Goal: Communication & Community: Answer question/provide support

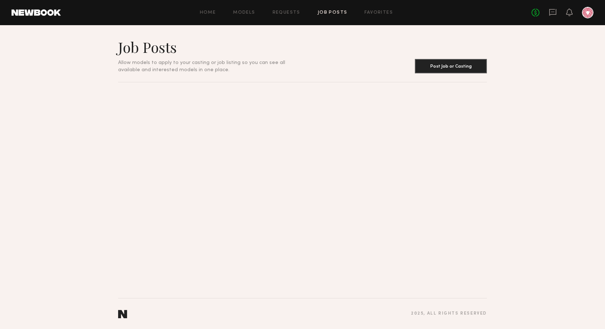
click at [551, 16] on link at bounding box center [552, 12] width 8 height 9
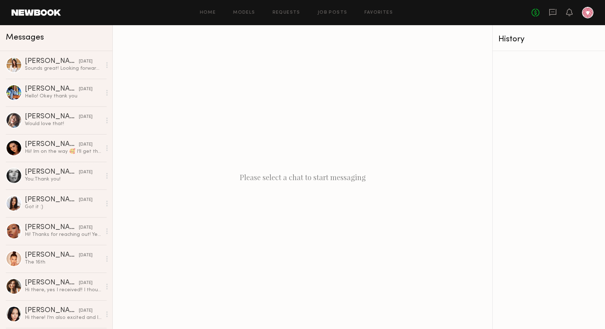
click at [326, 9] on div "Home Models Requests Job Posts Favorites Sign Out No fees up to $5,000" at bounding box center [327, 13] width 532 height 12
click at [330, 14] on link "Job Posts" at bounding box center [332, 12] width 30 height 5
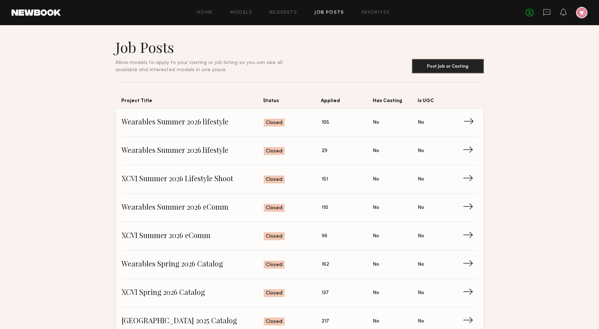
click at [182, 124] on span "Wearables Summer 2026 lifestyle" at bounding box center [193, 122] width 143 height 11
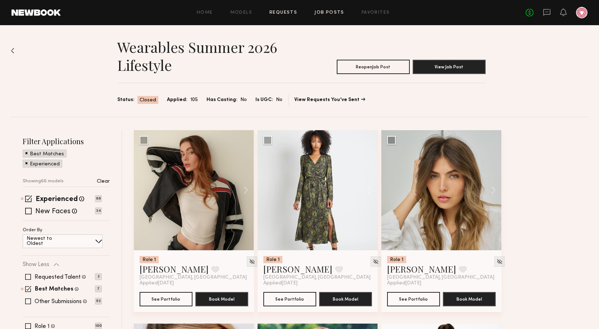
click at [285, 13] on link "Requests" at bounding box center [284, 12] width 28 height 5
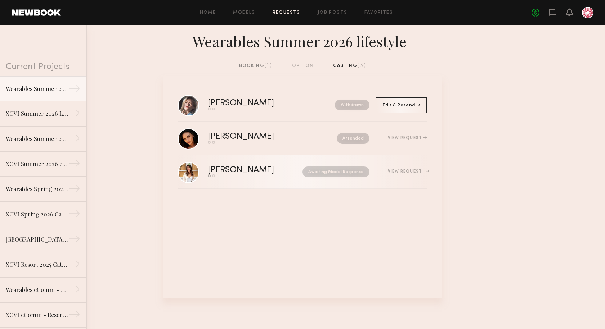
click at [263, 170] on div "[PERSON_NAME]" at bounding box center [248, 170] width 81 height 8
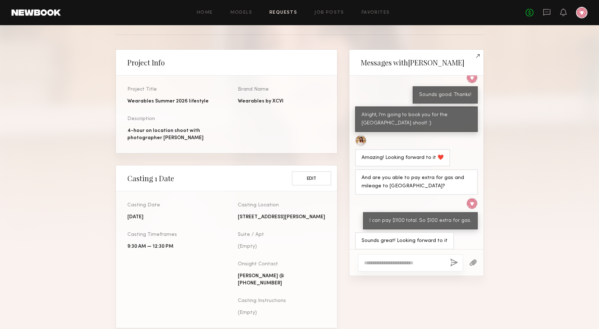
scroll to position [216, 0]
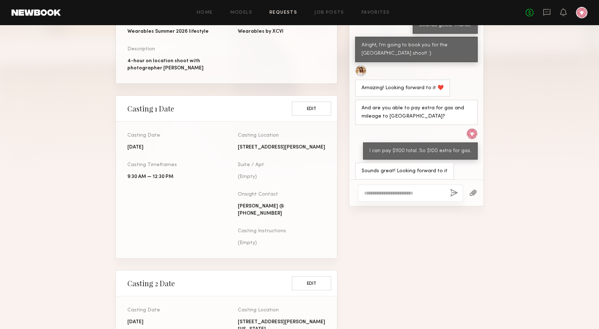
click at [418, 192] on textarea at bounding box center [404, 193] width 80 height 7
drag, startPoint x: 422, startPoint y: 194, endPoint x: 331, endPoint y: 170, distance: 94.9
click at [331, 170] on div "Tap to Message [PERSON_NAME] Project Info Project Title Wearables Summer 2026 l…" at bounding box center [300, 291] width 368 height 625
type textarea "**********"
click at [457, 193] on button "button" at bounding box center [454, 193] width 8 height 9
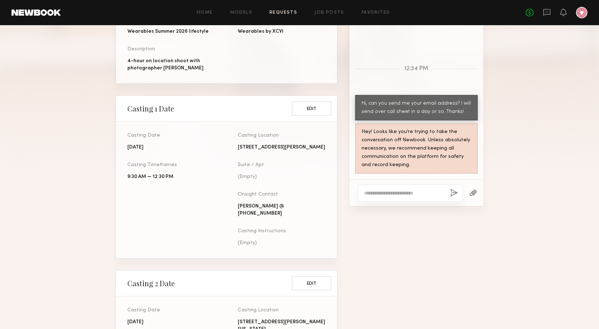
scroll to position [0, 0]
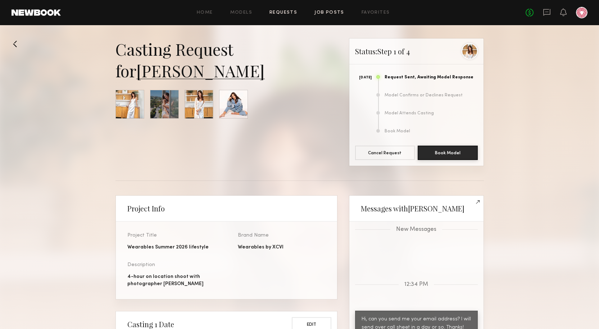
click at [330, 15] on link "Job Posts" at bounding box center [330, 12] width 30 height 5
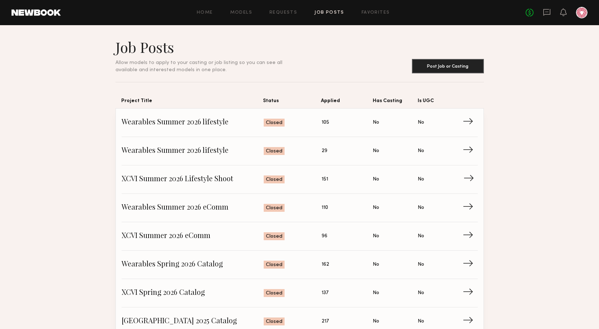
click at [180, 181] on span "XCVI Summer 2026 Lifestyle Shoot" at bounding box center [193, 179] width 143 height 11
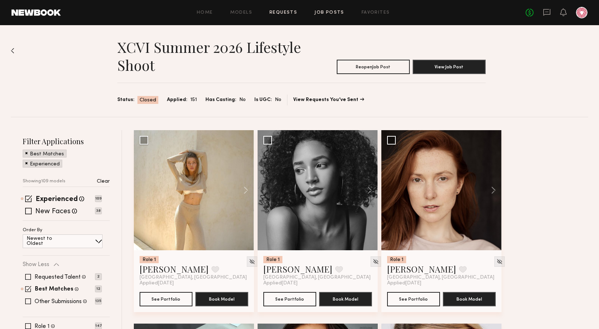
click at [295, 12] on link "Requests" at bounding box center [284, 12] width 28 height 5
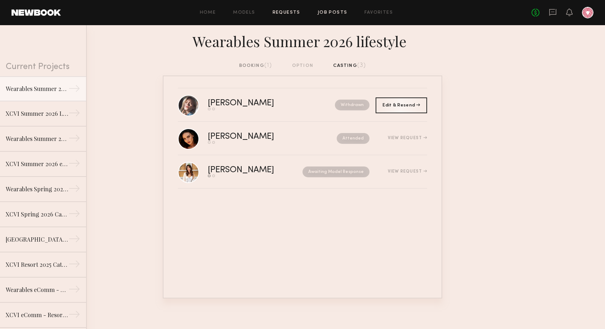
click at [329, 12] on link "Job Posts" at bounding box center [332, 12] width 30 height 5
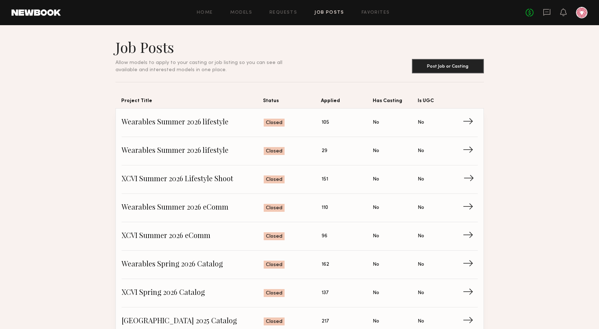
click at [187, 174] on span "XCVI Summer 2026 Lifestyle Shoot" at bounding box center [193, 179] width 143 height 11
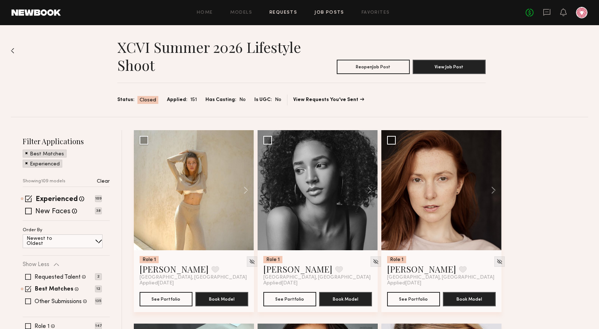
click at [294, 14] on link "Requests" at bounding box center [284, 12] width 28 height 5
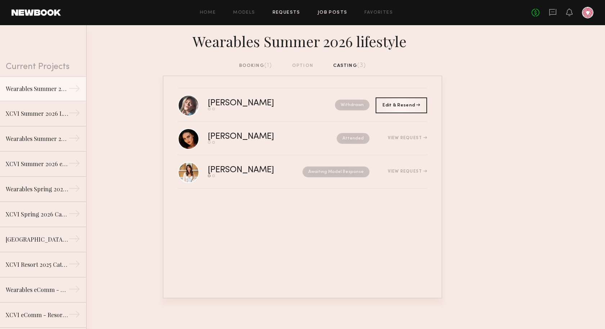
click at [322, 14] on link "Job Posts" at bounding box center [332, 12] width 30 height 5
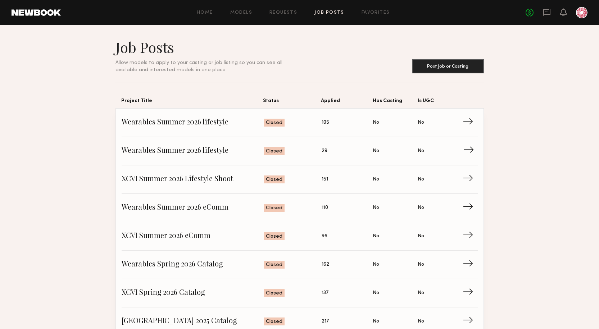
click at [202, 148] on span "Wearables Summer 2026 lifestyle" at bounding box center [193, 151] width 143 height 11
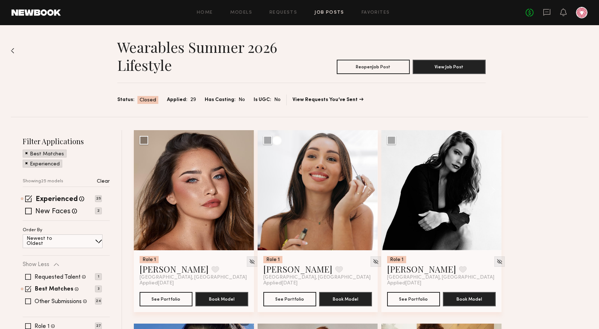
click at [338, 7] on div "Home Models Requests Job Posts Favorites Sign Out No fees up to $5,000" at bounding box center [324, 13] width 527 height 12
click at [338, 11] on link "Job Posts" at bounding box center [330, 12] width 30 height 5
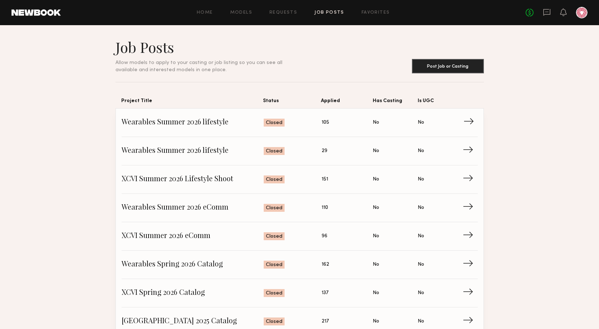
click at [187, 123] on span "Wearables Summer 2026 lifestyle" at bounding box center [193, 122] width 143 height 11
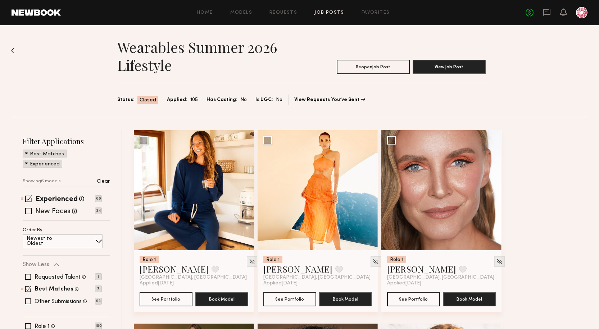
click at [293, 16] on div "Home Models Requests Job Posts Favorites Sign Out No fees up to $5,000" at bounding box center [324, 13] width 527 height 12
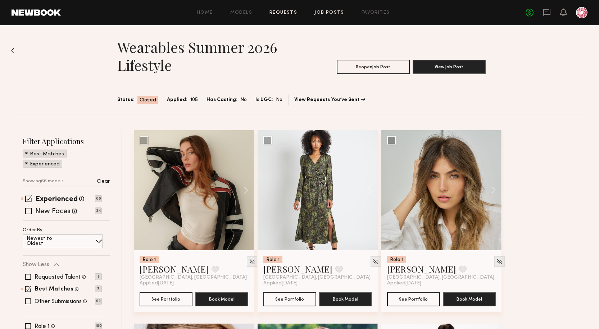
click at [290, 10] on link "Requests" at bounding box center [284, 12] width 28 height 5
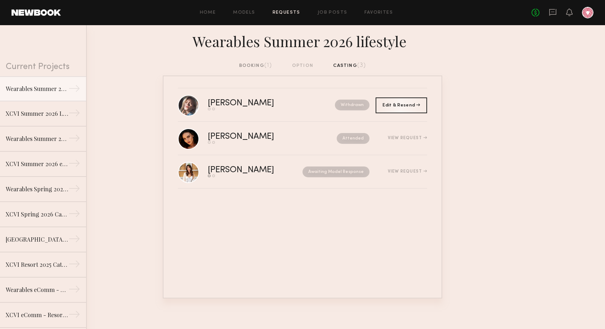
click at [291, 10] on link "Requests" at bounding box center [286, 12] width 28 height 5
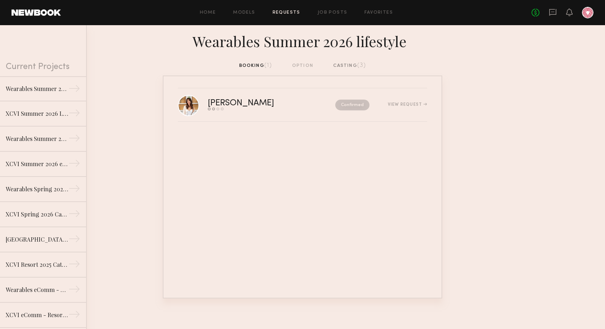
click at [324, 63] on div "booking (1) option casting (3)" at bounding box center [302, 66] width 127 height 8
click at [348, 64] on div "casting (3)" at bounding box center [349, 66] width 33 height 8
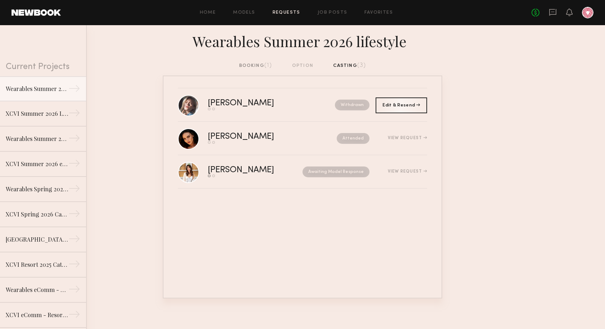
click at [254, 65] on div "booking (1)" at bounding box center [255, 66] width 33 height 8
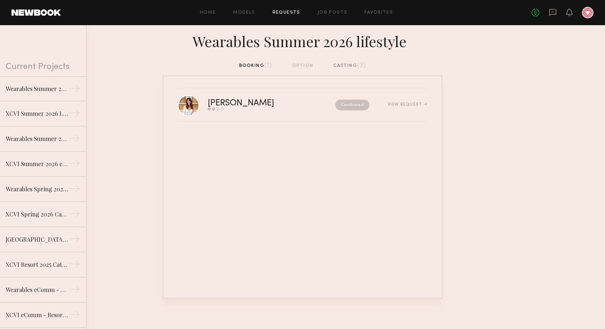
click at [296, 12] on link "Requests" at bounding box center [286, 12] width 28 height 5
click at [325, 13] on link "Job Posts" at bounding box center [332, 12] width 30 height 5
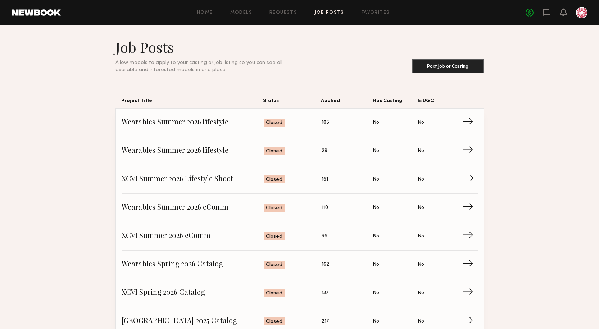
click at [185, 181] on span "XCVI Summer 2026 Lifestyle Shoot" at bounding box center [193, 179] width 143 height 11
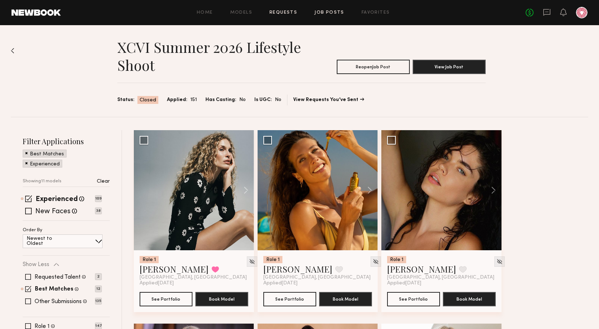
click at [278, 13] on link "Requests" at bounding box center [284, 12] width 28 height 5
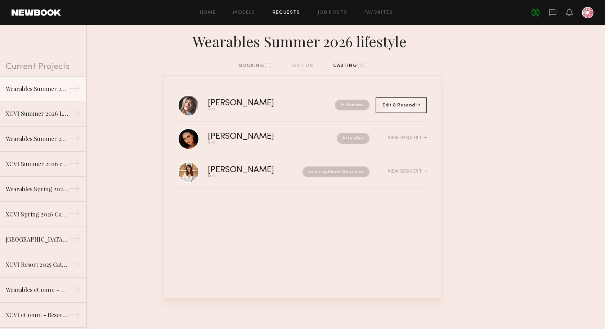
drag, startPoint x: 347, startPoint y: 68, endPoint x: 207, endPoint y: 59, distance: 139.9
click at [346, 68] on div "booking (1) option casting (3)" at bounding box center [302, 66] width 127 height 8
click at [249, 68] on div "booking (1)" at bounding box center [255, 66] width 33 height 8
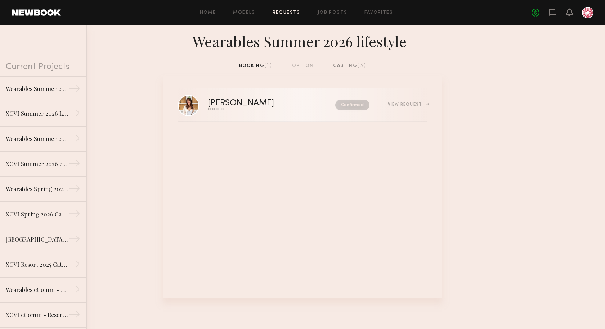
click at [216, 107] on div "[PERSON_NAME]" at bounding box center [256, 103] width 97 height 8
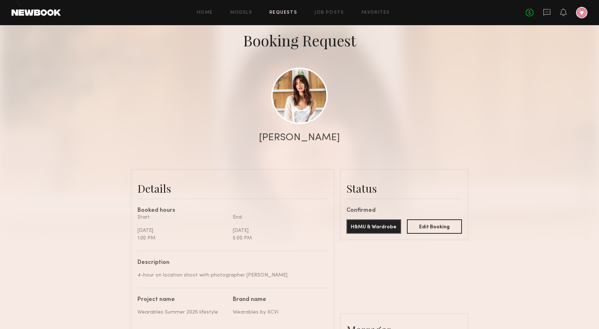
scroll to position [36, 0]
click at [333, 15] on div "Home Models Requests Job Posts Favorites Sign Out No fees up to $5,000" at bounding box center [324, 13] width 527 height 12
click at [333, 15] on link "Job Posts" at bounding box center [330, 12] width 30 height 5
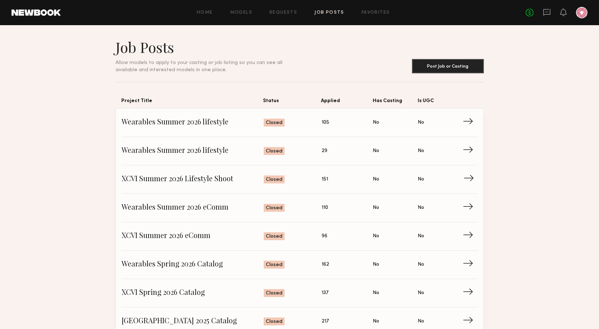
click at [168, 180] on span "XCVI Summer 2026 Lifestyle Shoot" at bounding box center [193, 179] width 143 height 11
click at [231, 175] on span "XCVI Summer 2026 Lifestyle Shoot" at bounding box center [193, 179] width 143 height 11
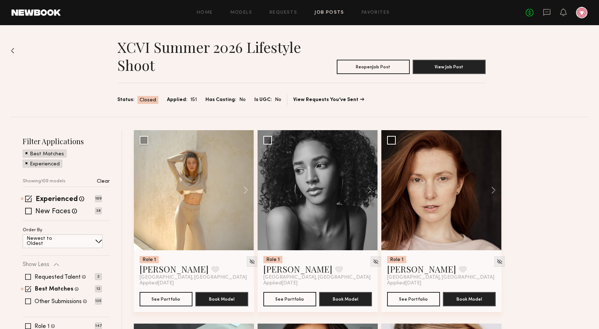
click at [11, 47] on div "XCVI Summer 2026 Lifestyle Shoot Reopen Job Post View Job Post Status: Closed A…" at bounding box center [300, 71] width 578 height 92
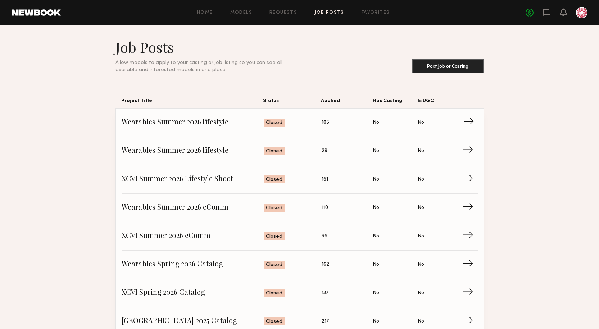
click at [186, 121] on span "Wearables Summer 2026 lifestyle" at bounding box center [193, 122] width 143 height 11
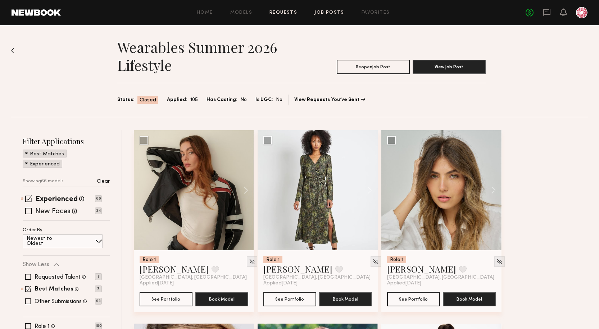
click at [278, 12] on link "Requests" at bounding box center [284, 12] width 28 height 5
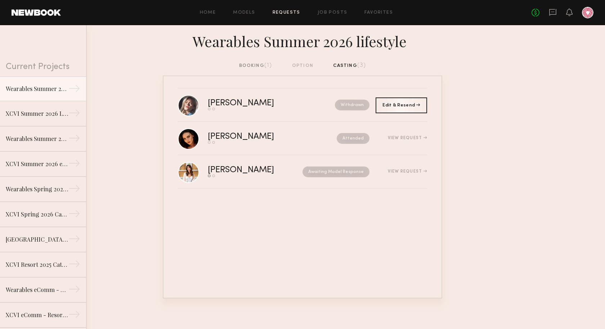
click at [255, 64] on div "booking (1)" at bounding box center [255, 66] width 33 height 8
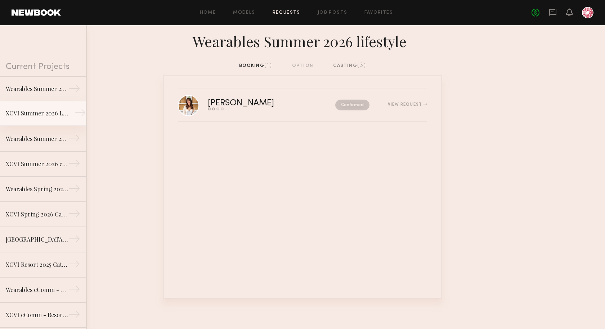
click at [36, 117] on div "XCVI Summer 2026 Lifestyle Shoot" at bounding box center [37, 113] width 63 height 9
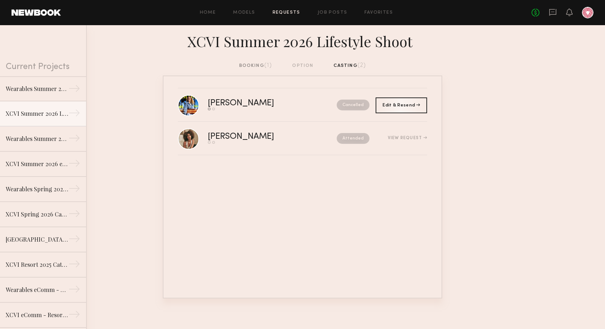
click at [243, 67] on div "booking (1)" at bounding box center [255, 66] width 33 height 8
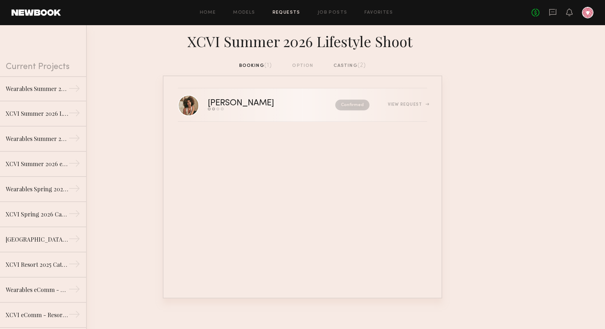
click at [240, 108] on div "[PERSON_NAME]" at bounding box center [256, 103] width 97 height 8
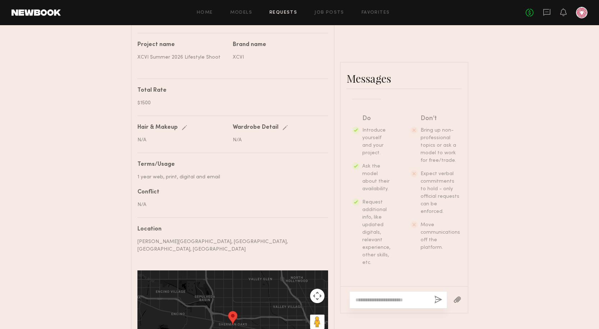
scroll to position [324, 0]
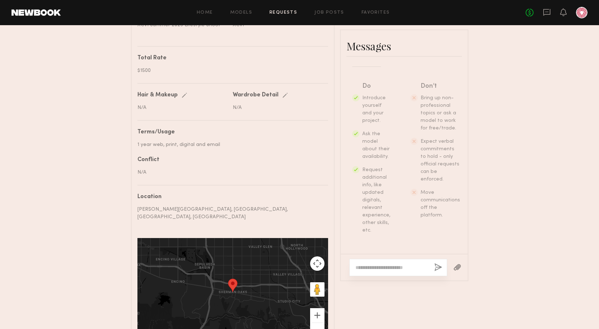
click at [369, 271] on textarea at bounding box center [392, 267] width 73 height 7
paste textarea "**********"
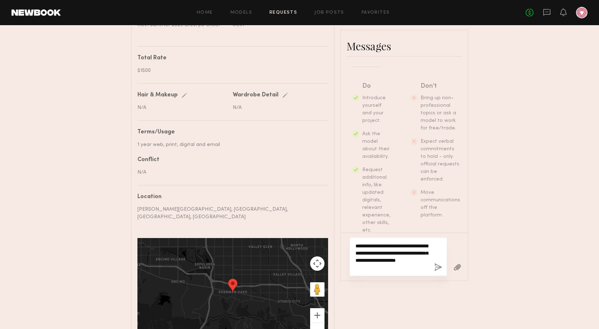
click at [392, 249] on textarea "**********" at bounding box center [392, 257] width 73 height 29
type textarea "**********"
drag, startPoint x: 542, startPoint y: 185, endPoint x: 534, endPoint y: 214, distance: 30.0
click at [542, 186] on div "Send request Model response Review hours worked Pay model Booking Request [PERS…" at bounding box center [299, 30] width 599 height 646
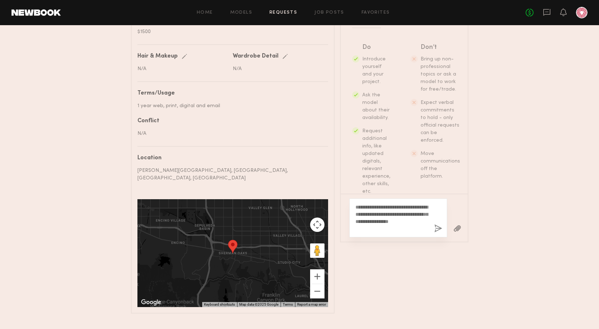
scroll to position [388, 0]
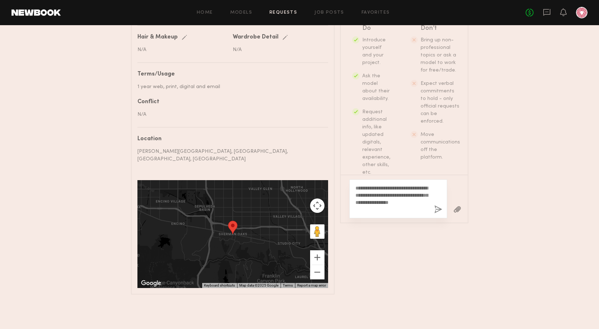
click at [438, 207] on button "button" at bounding box center [438, 209] width 8 height 9
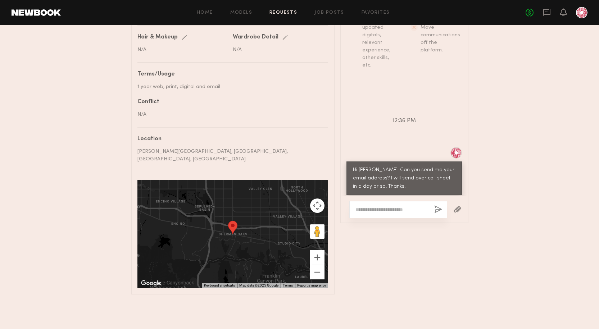
scroll to position [300, 0]
